Goal: Information Seeking & Learning: Stay updated

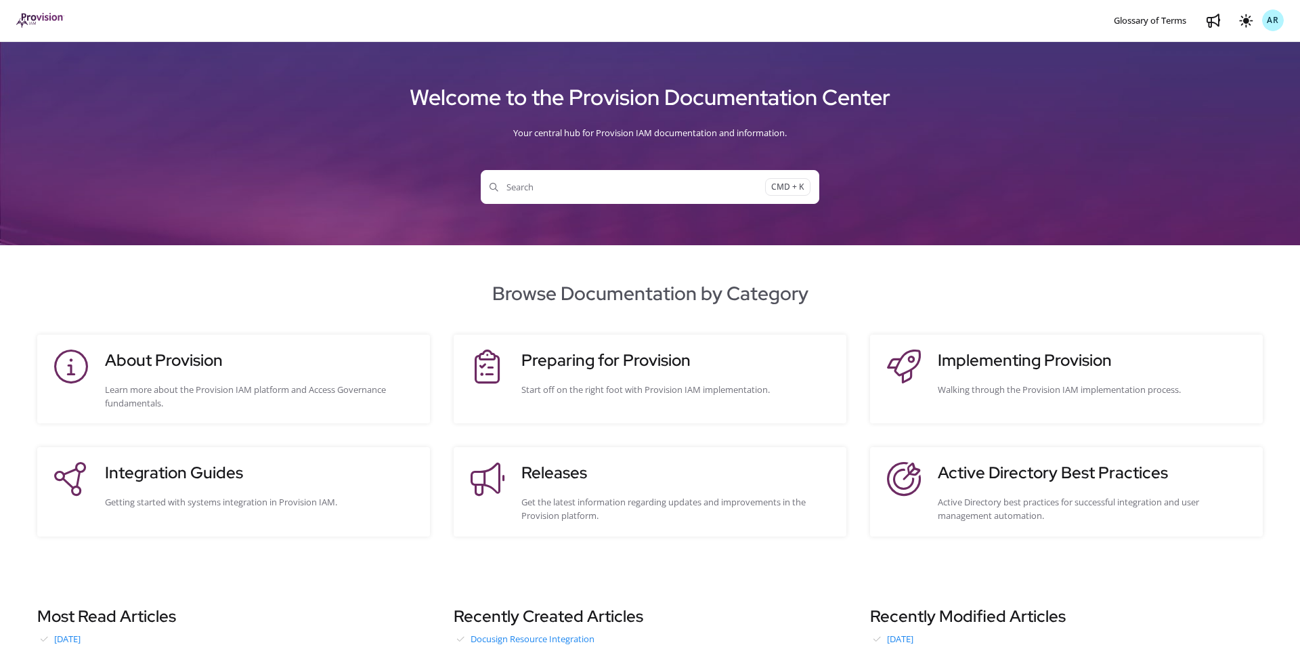
scroll to position [291, 0]
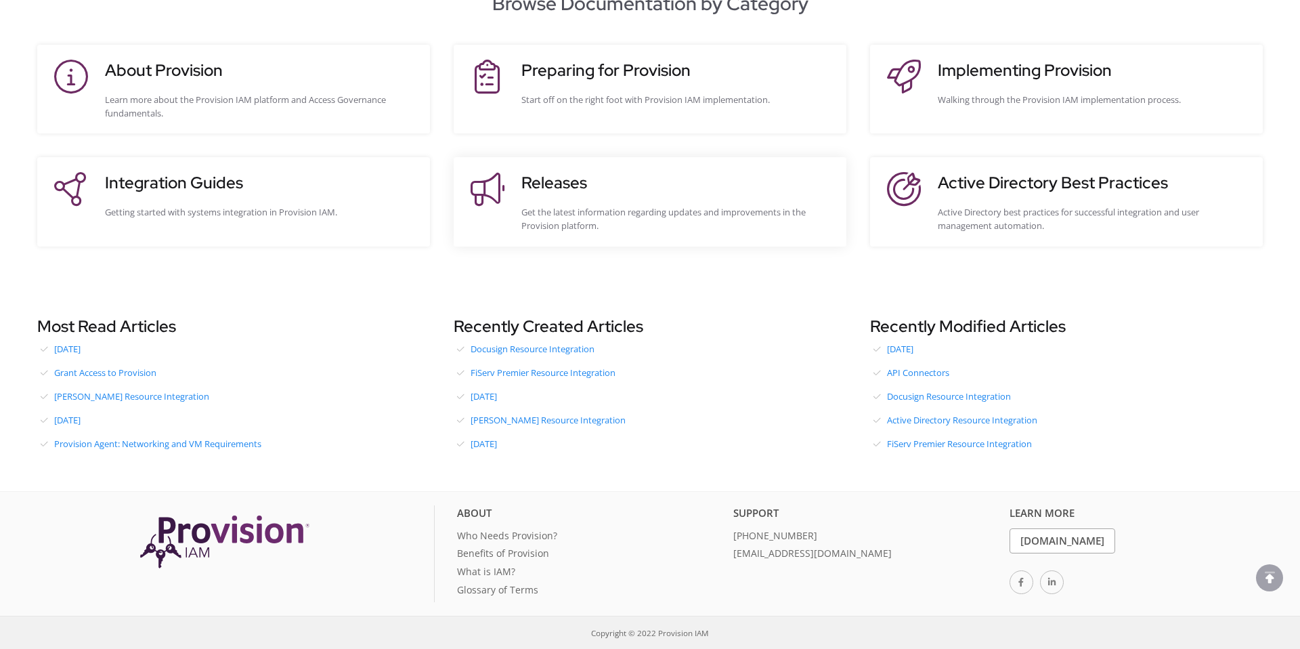
click at [540, 191] on h3 "Releases" at bounding box center [678, 183] width 312 height 24
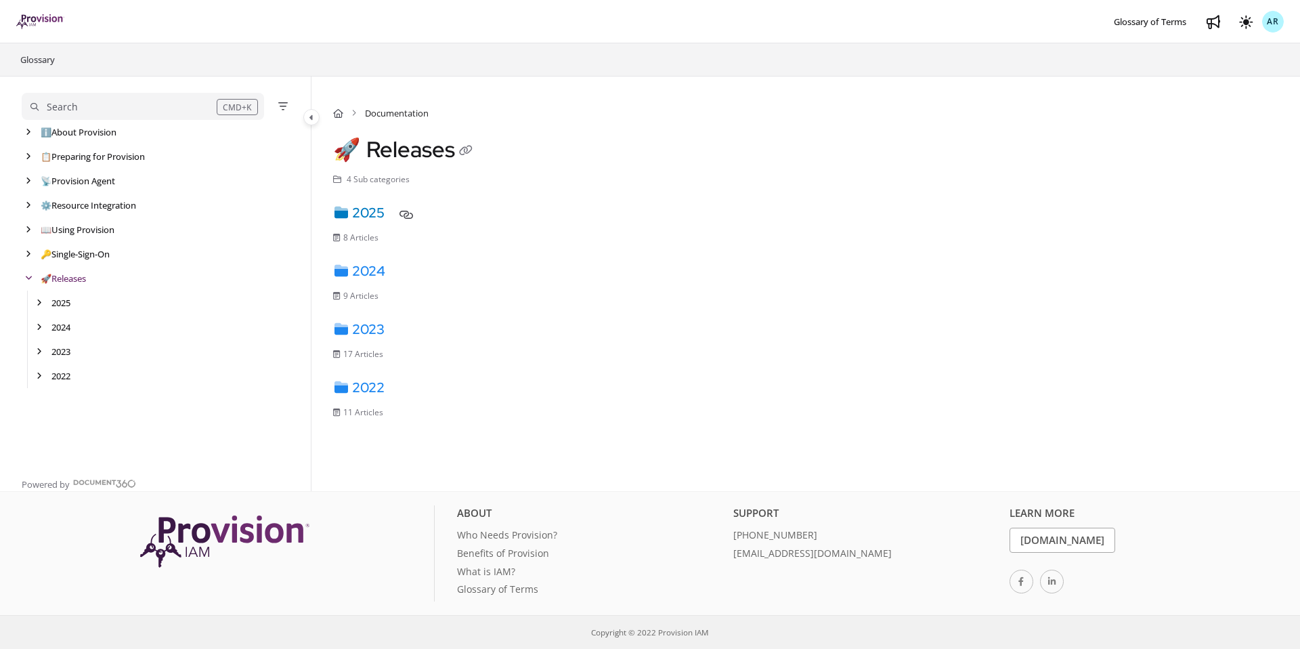
click at [382, 214] on link "2025" at bounding box center [358, 213] width 51 height 18
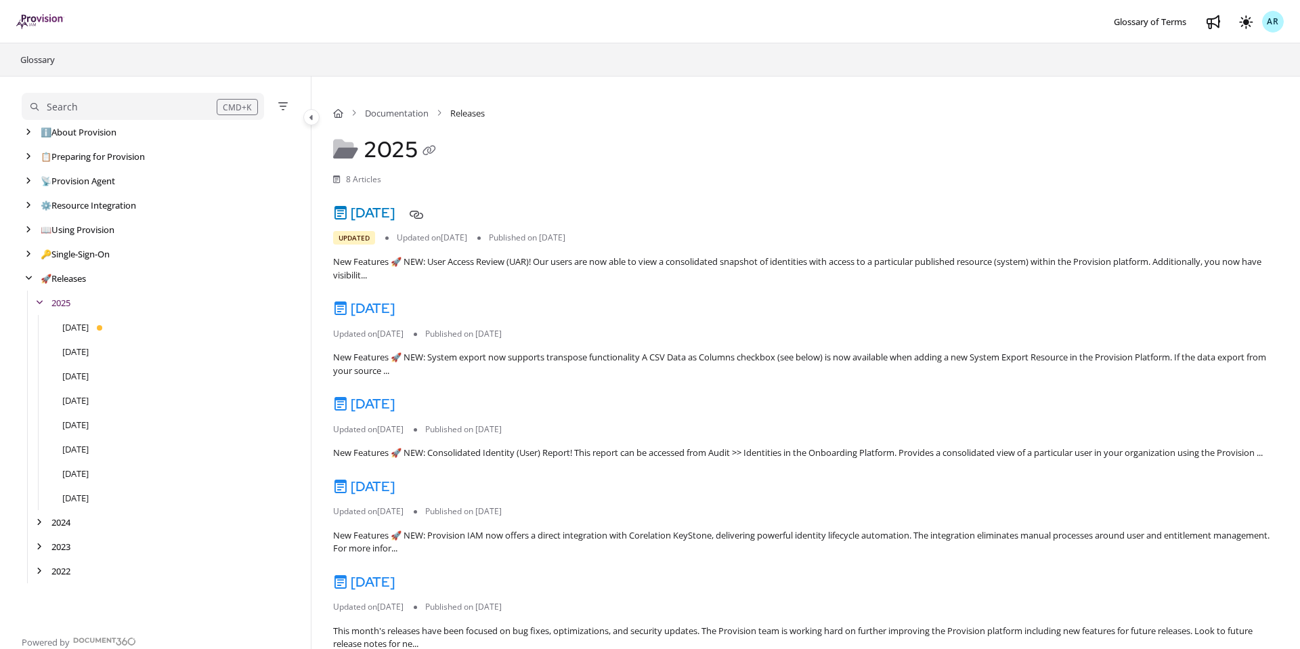
click at [395, 205] on link "[DATE]" at bounding box center [364, 213] width 62 height 18
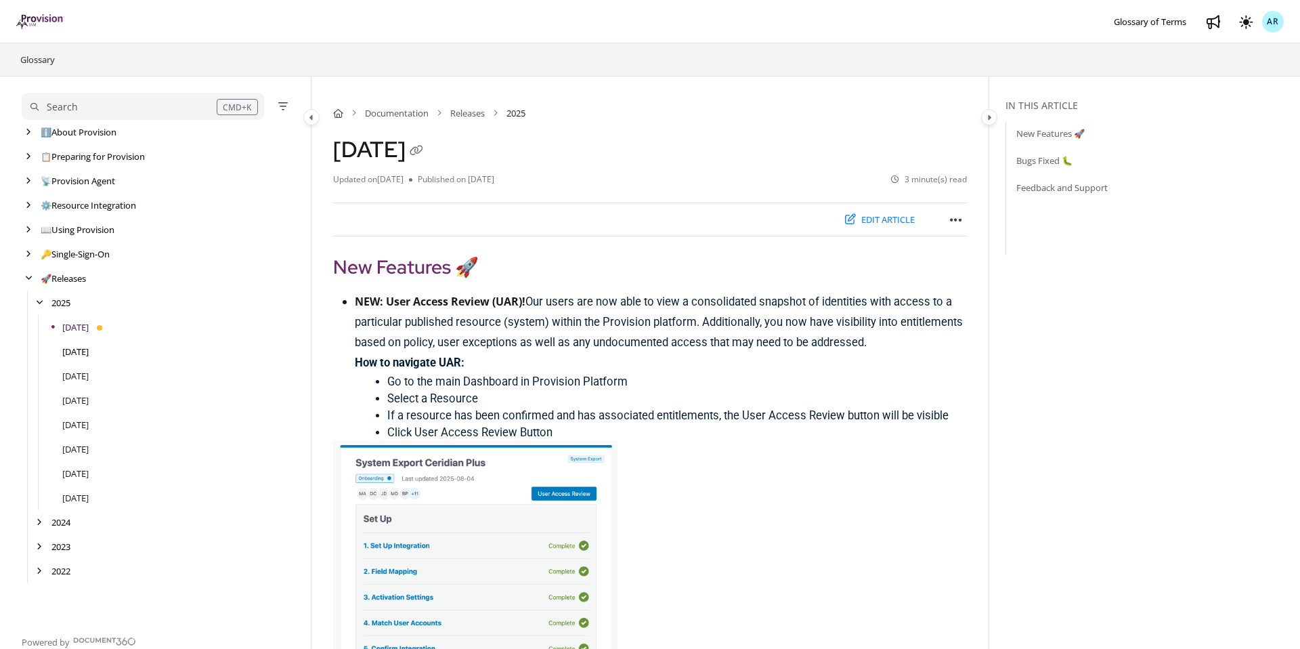
click at [75, 350] on link "[DATE]" at bounding box center [75, 352] width 26 height 14
